Goal: Obtain resource: Obtain resource

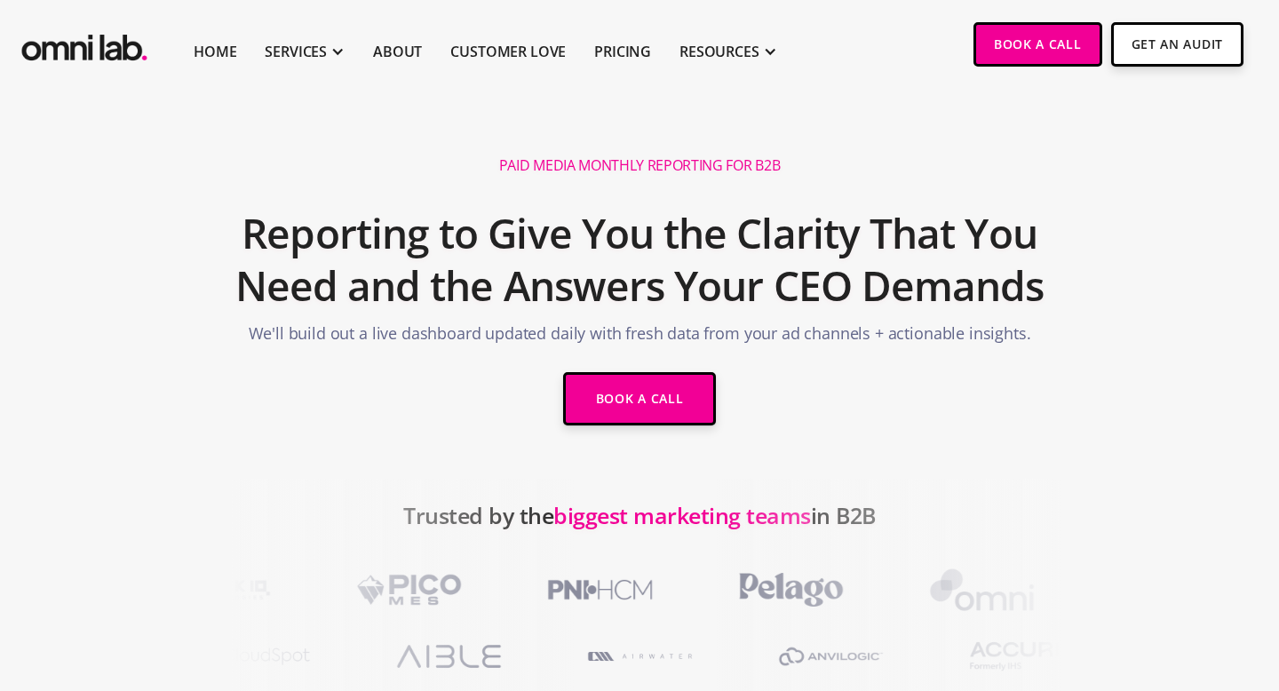
scroll to position [50, 0]
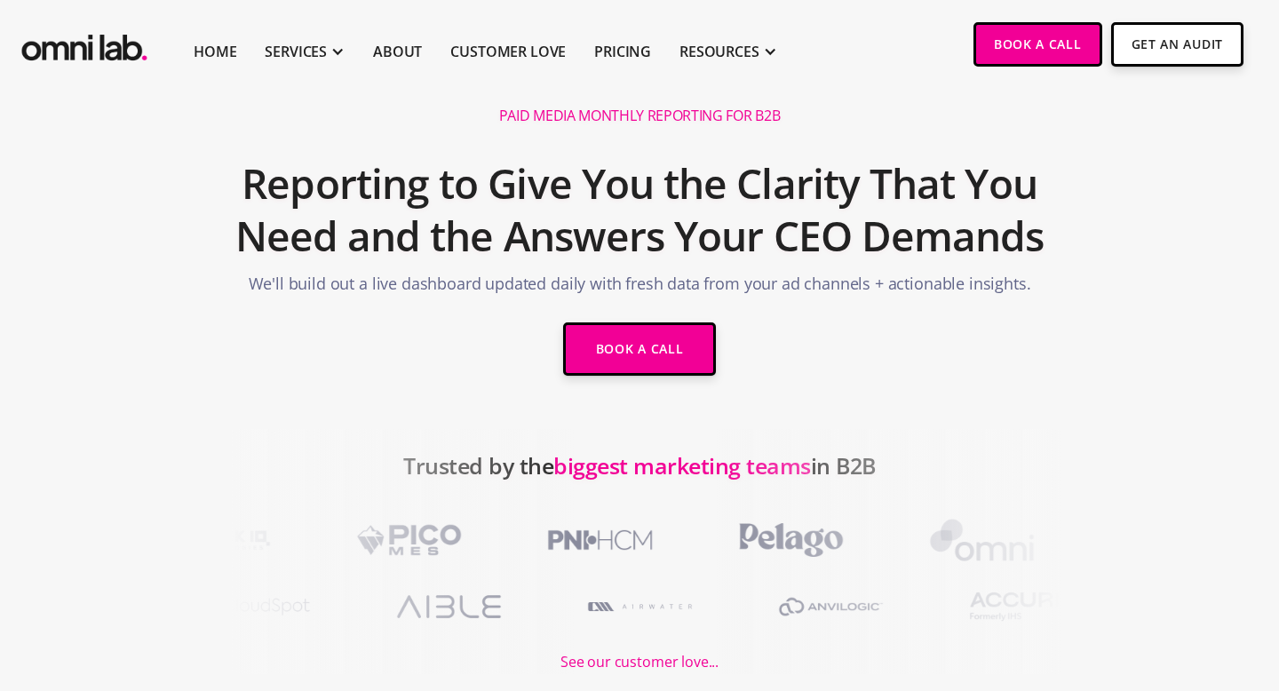
click at [380, 243] on h2 "Reporting to Give You the Clarity That You Need and the Answers Your CEO Demands" at bounding box center [639, 210] width 845 height 124
click at [388, 236] on h2 "Reporting to Give You the Clarity That You Need and the Answers Your CEO Demands" at bounding box center [639, 210] width 845 height 124
drag, startPoint x: 376, startPoint y: 284, endPoint x: 480, endPoint y: 282, distance: 104.8
click at [480, 282] on p "We'll build out a live dashboard updated daily with fresh data from your ad cha…" at bounding box center [640, 288] width 782 height 33
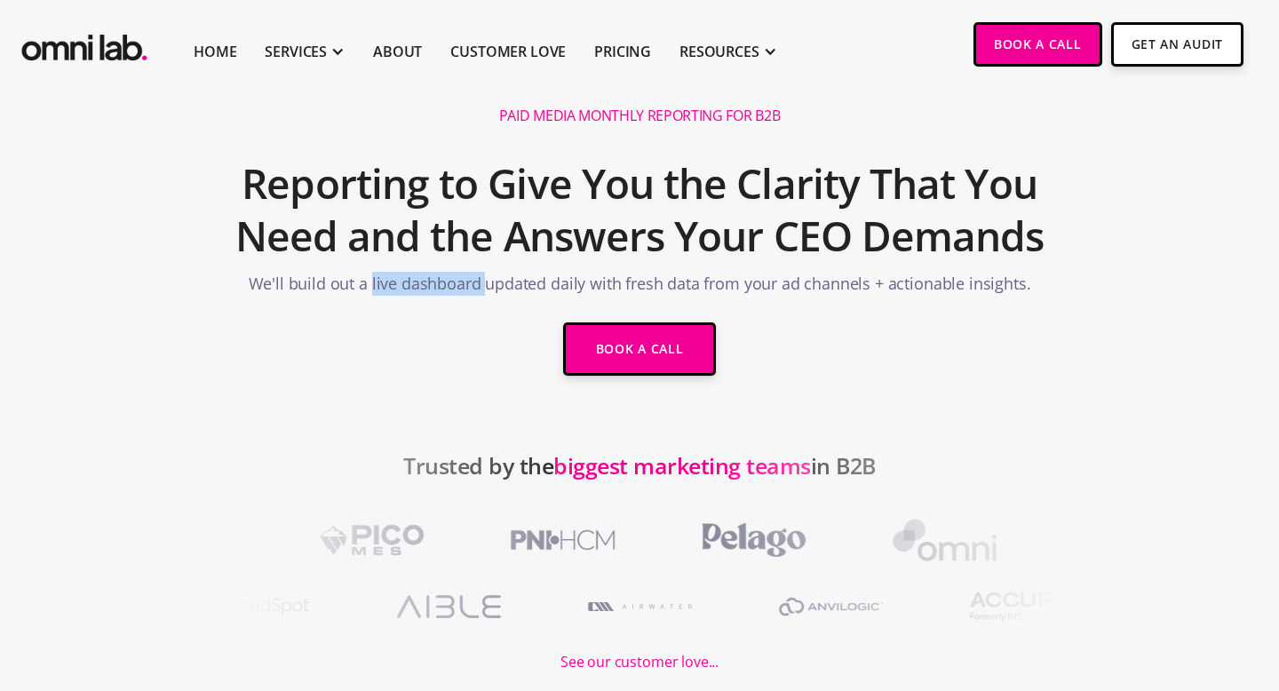
drag, startPoint x: 375, startPoint y: 282, endPoint x: 484, endPoint y: 278, distance: 109.3
click at [484, 278] on p "We'll build out a live dashboard updated daily with fresh data from your ad cha…" at bounding box center [640, 288] width 782 height 33
copy p "live dashboard"
